Goal: Information Seeking & Learning: Learn about a topic

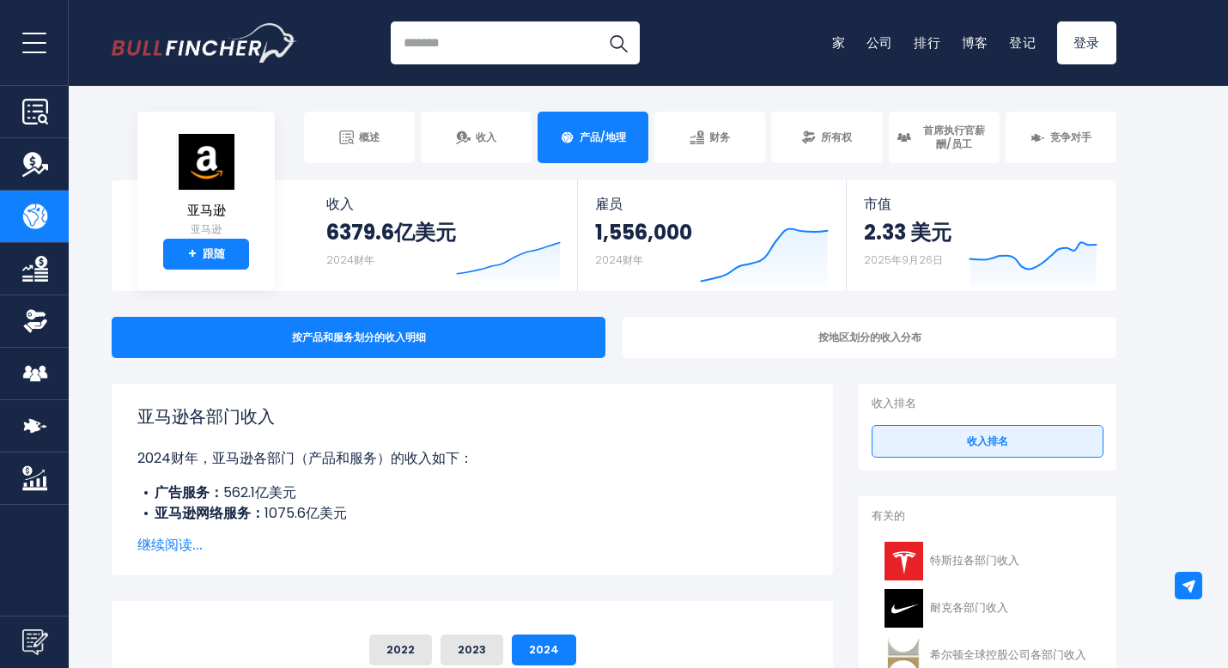
scroll to position [86, 0]
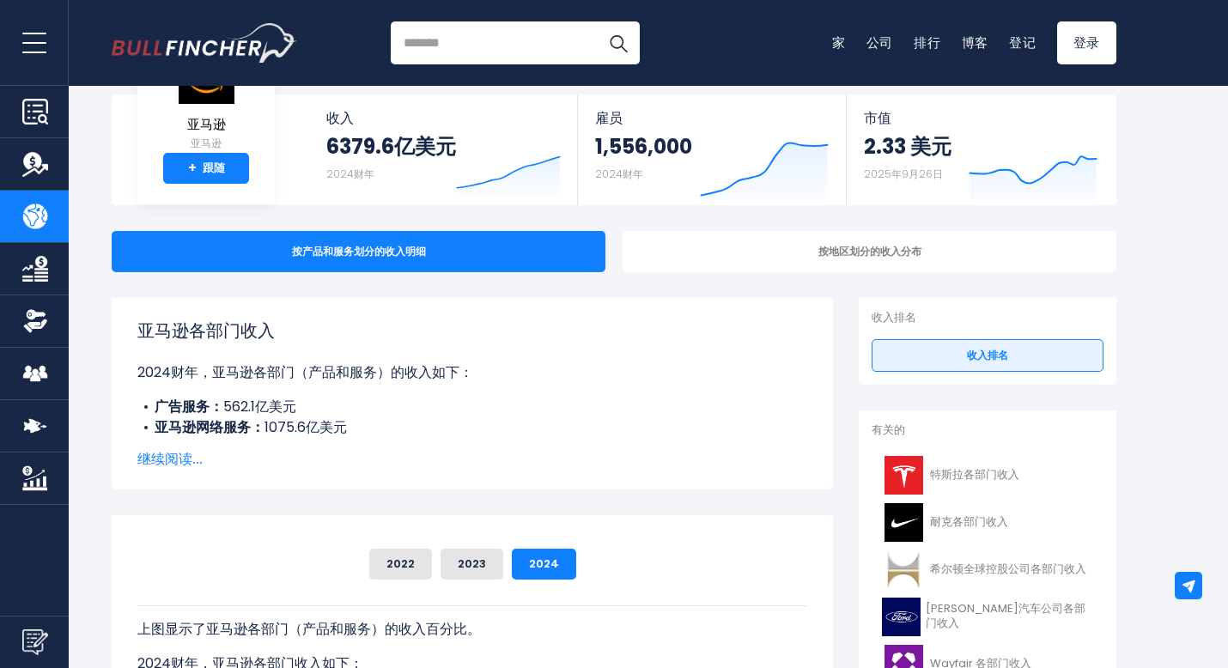
click at [171, 456] on font "继续阅读..." at bounding box center [169, 459] width 65 height 20
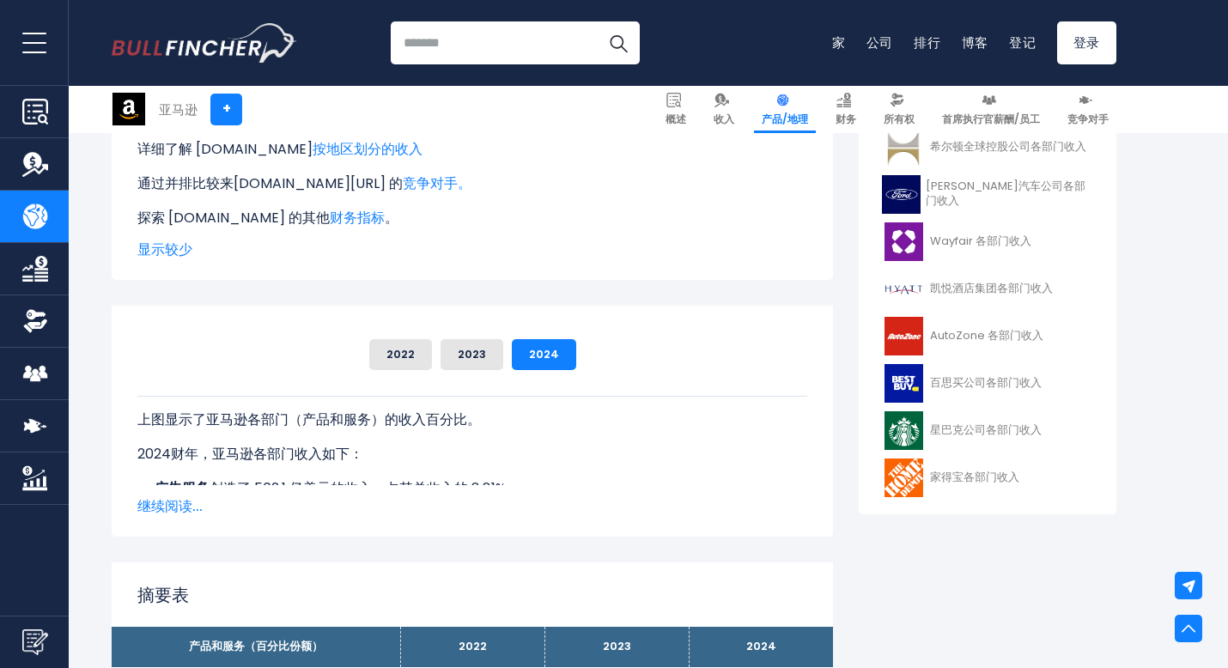
scroll to position [515, 0]
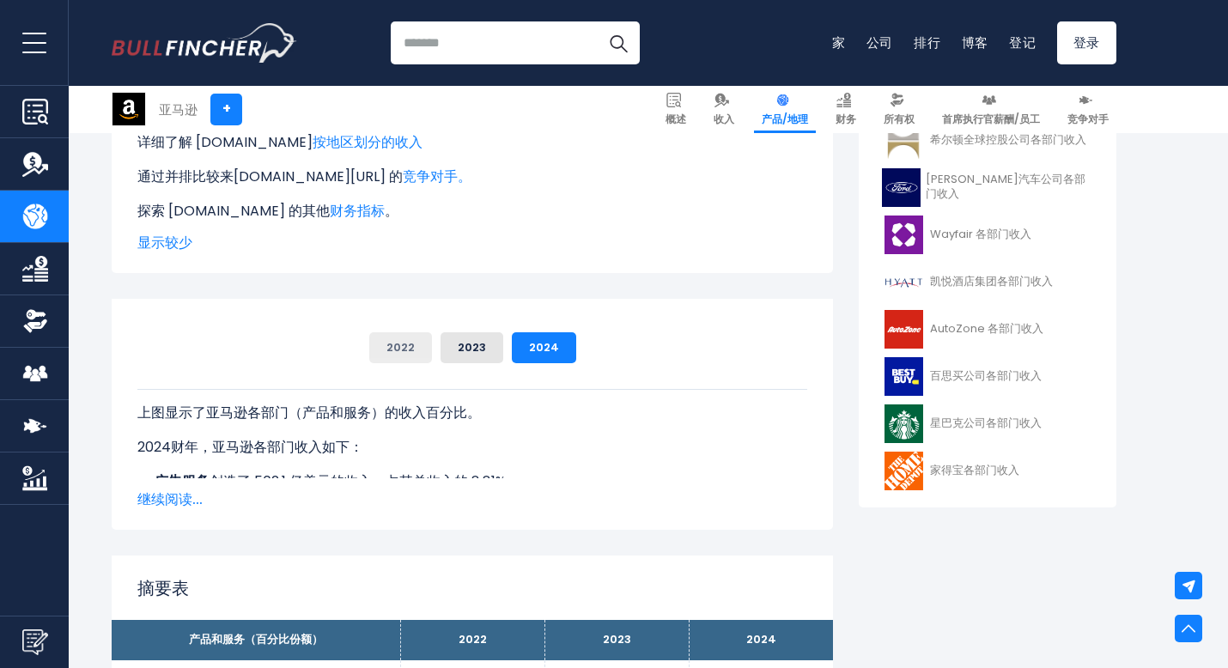
click at [401, 345] on font "2022" at bounding box center [400, 347] width 28 height 16
click at [164, 499] on font "继续阅读..." at bounding box center [169, 499] width 65 height 20
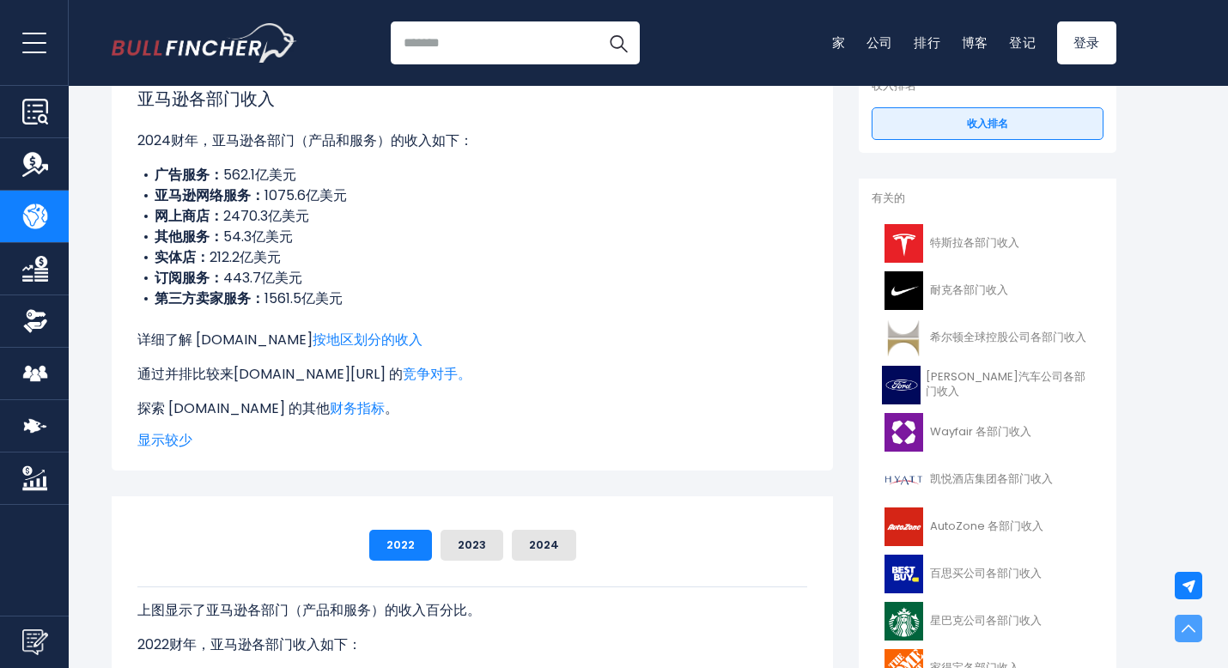
scroll to position [0, 0]
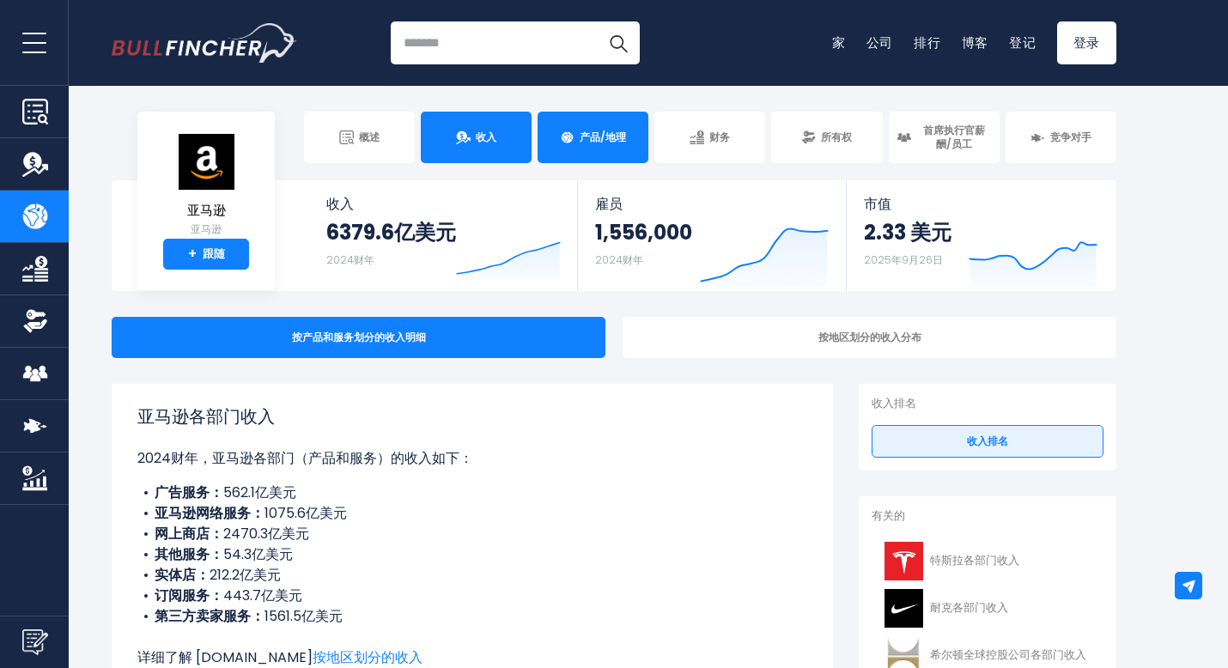
click at [483, 133] on font "收入" at bounding box center [486, 137] width 21 height 15
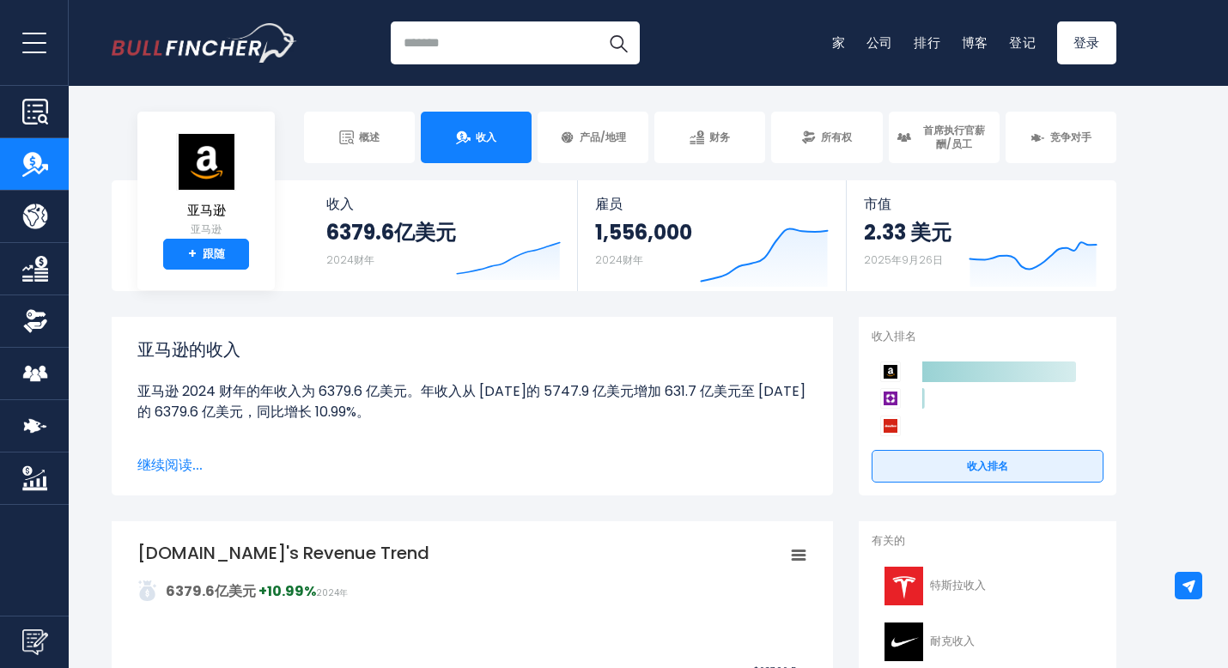
scroll to position [86, 0]
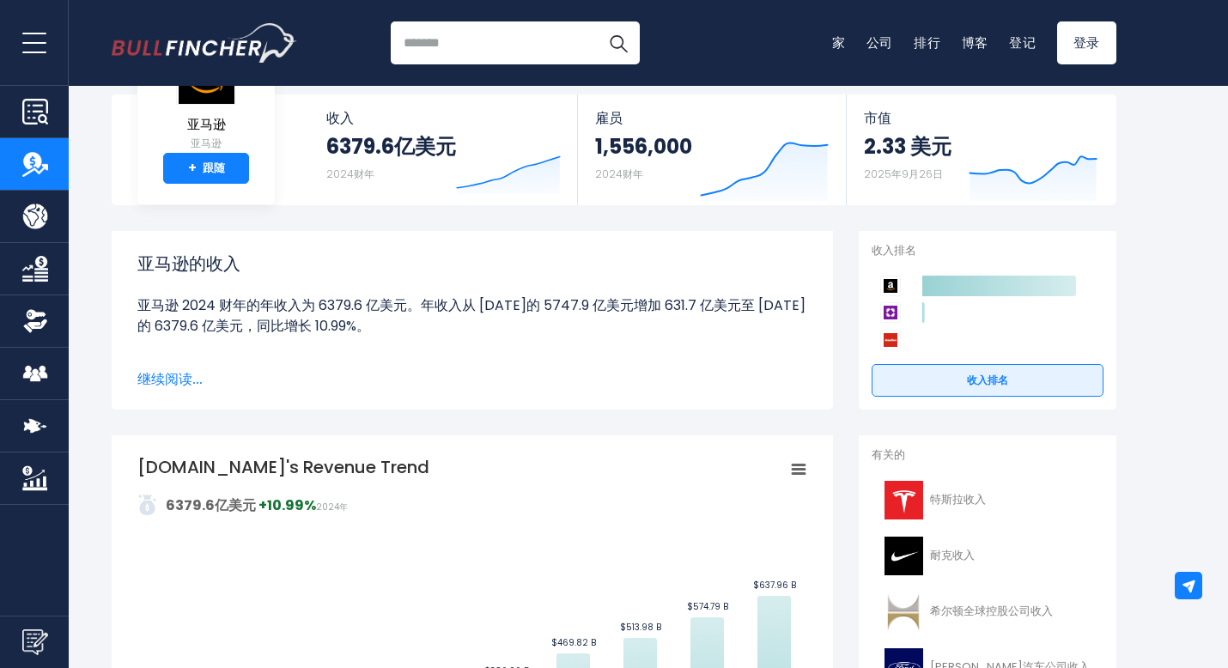
click at [146, 370] on font "继续阅读..." at bounding box center [169, 379] width 65 height 20
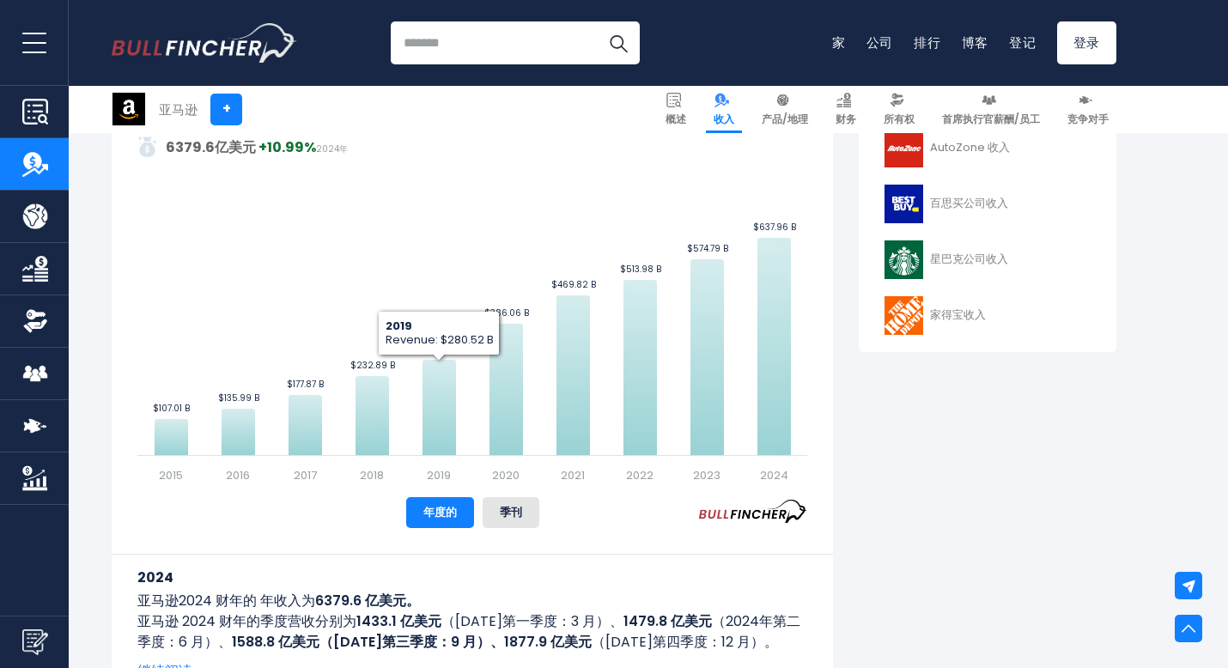
scroll to position [945, 0]
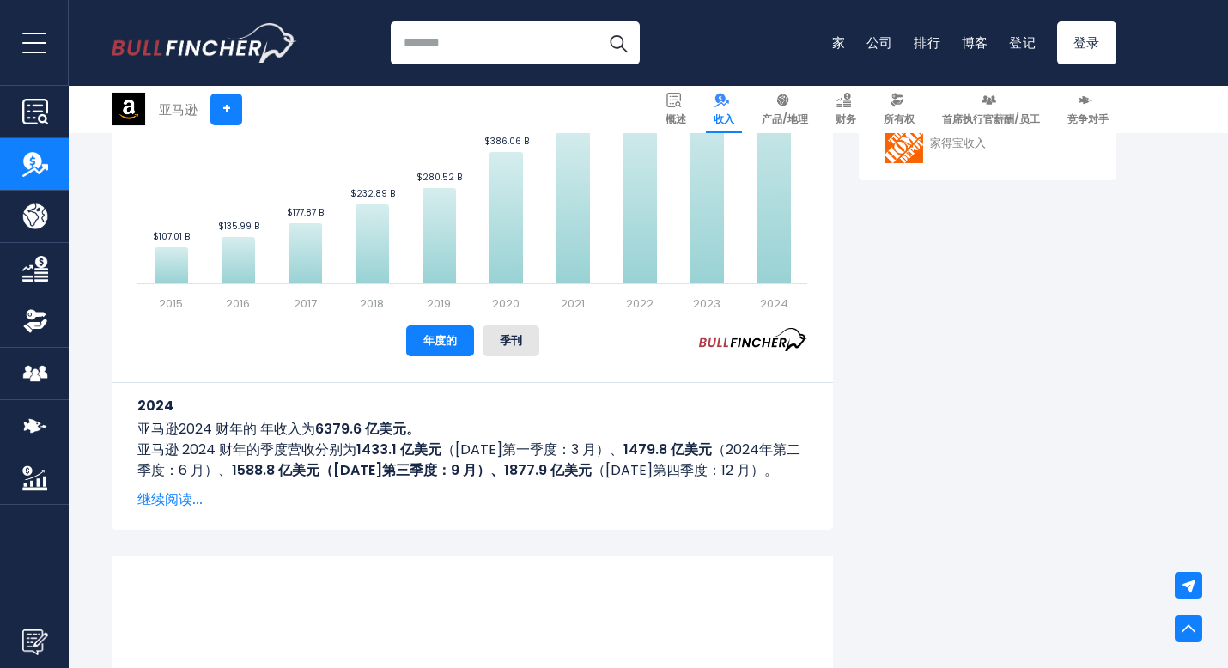
click at [191, 504] on font "继续阅读..." at bounding box center [169, 499] width 65 height 20
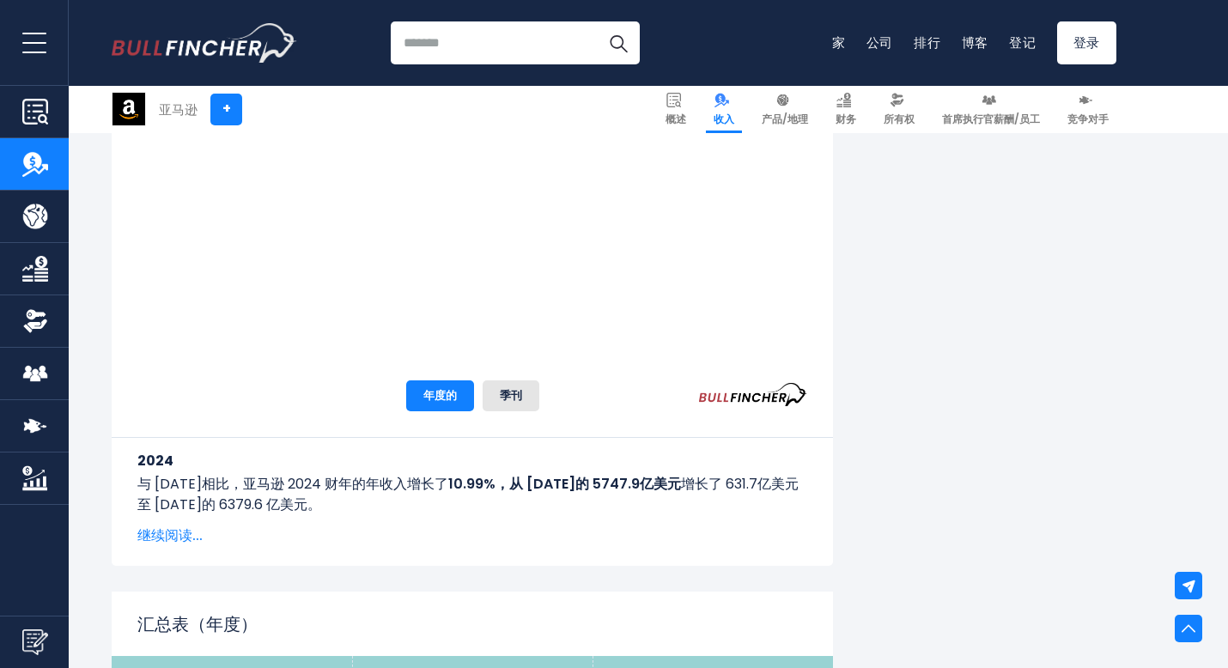
scroll to position [2662, 0]
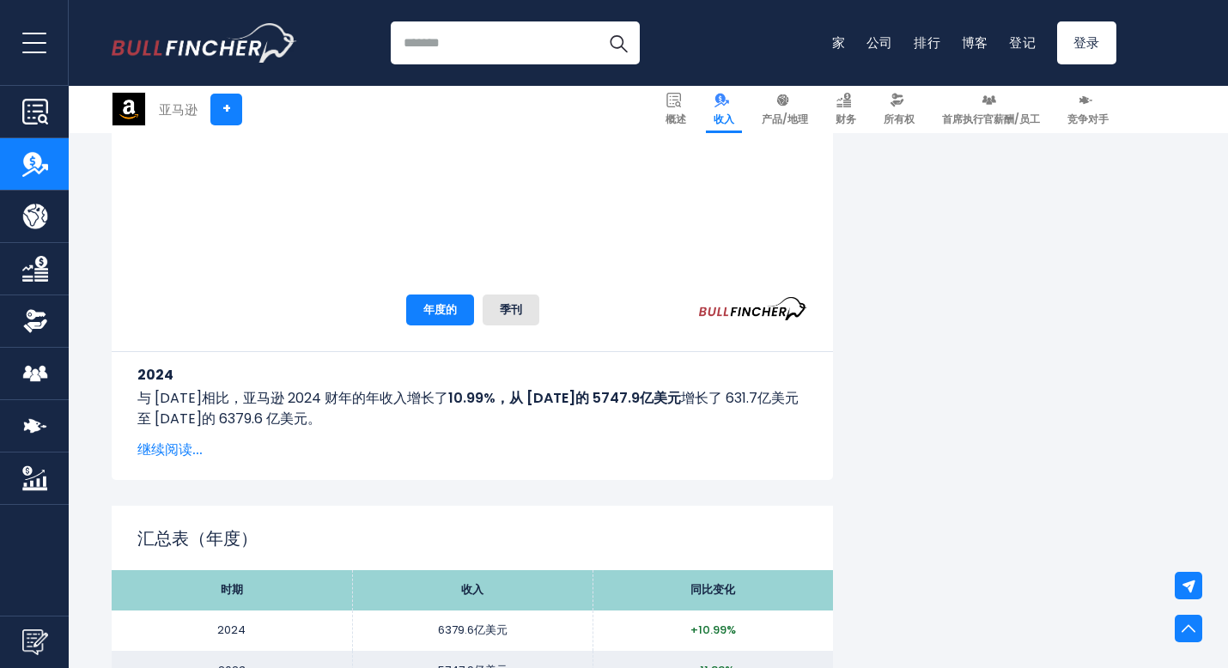
click at [167, 456] on font "继续阅读..." at bounding box center [169, 450] width 65 height 20
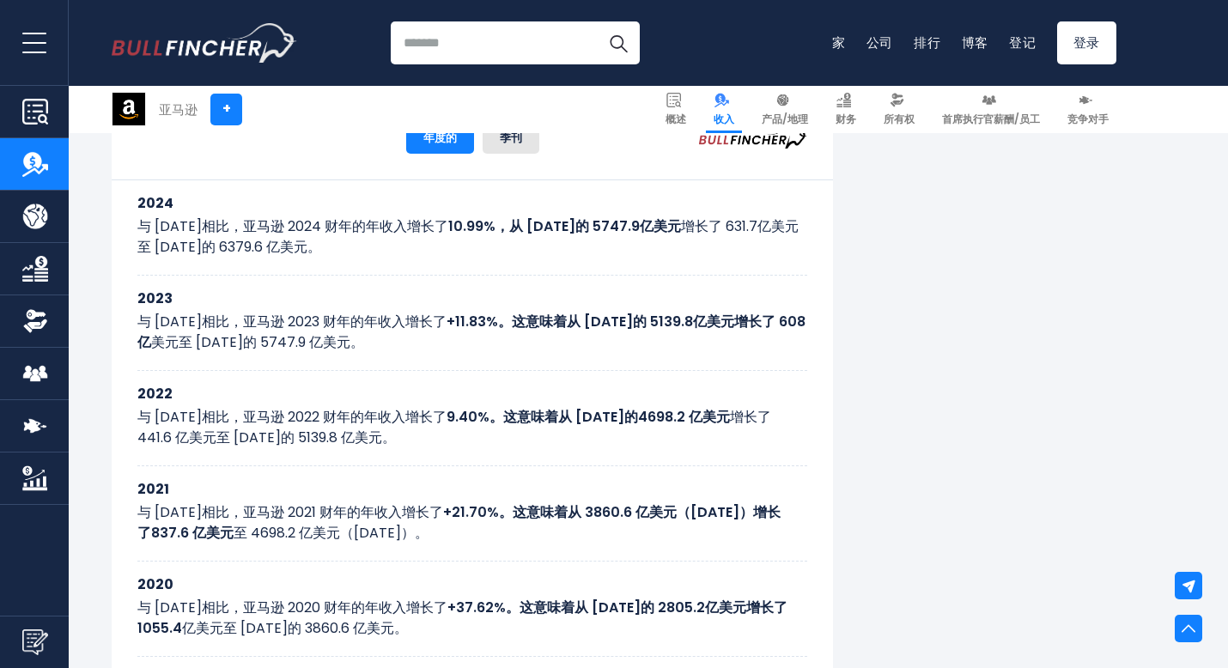
scroll to position [2576, 0]
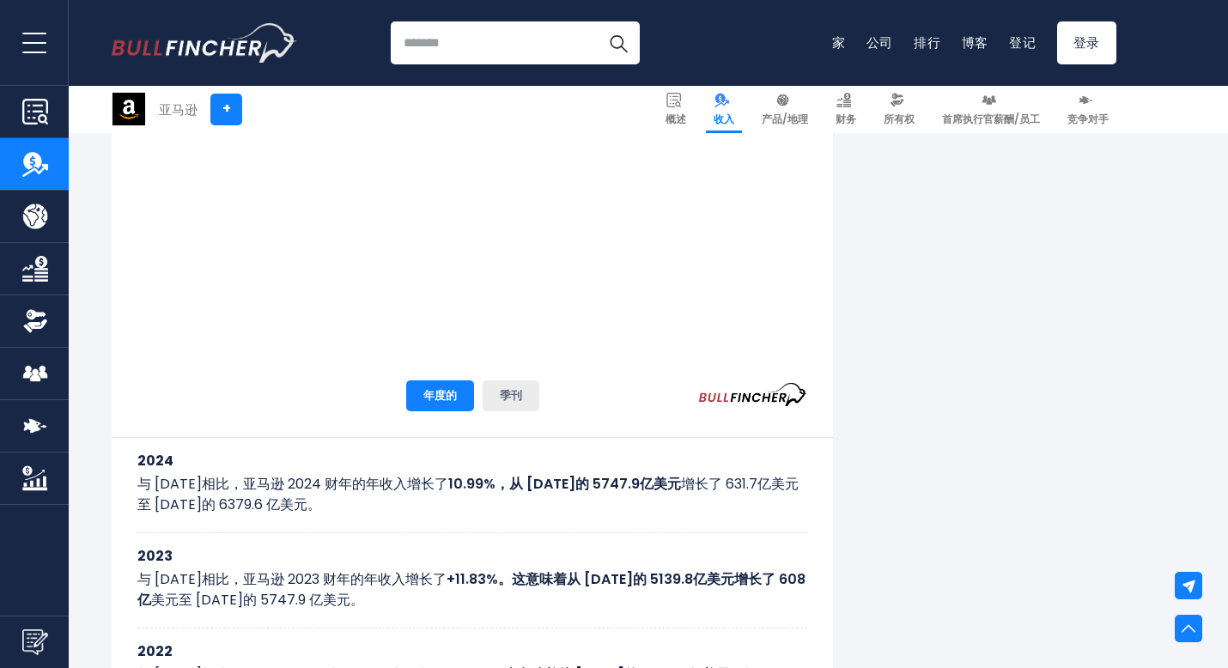
click at [495, 396] on button "季刊" at bounding box center [511, 395] width 57 height 31
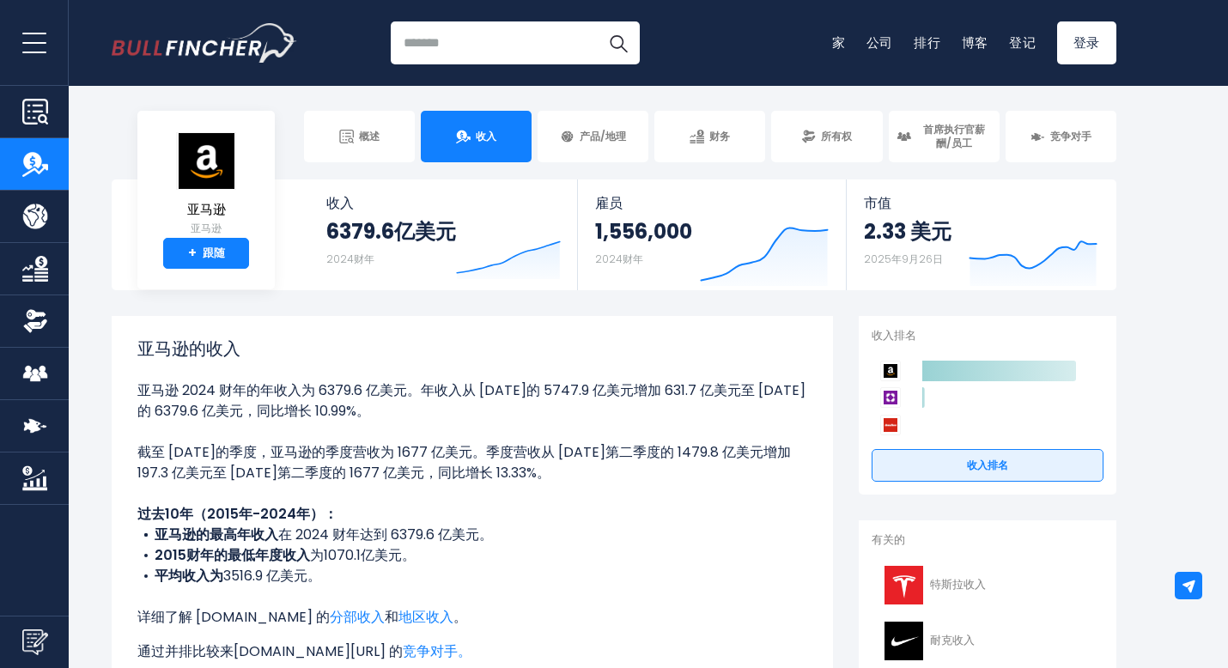
scroll to position [0, 0]
